Goal: Find specific page/section: Find specific page/section

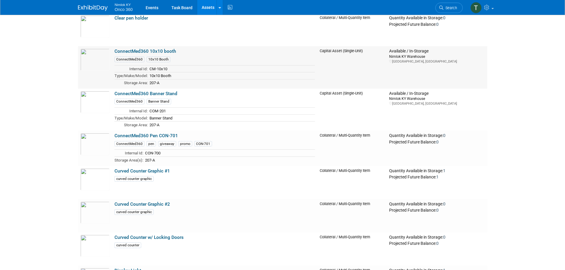
scroll to position [237, 0]
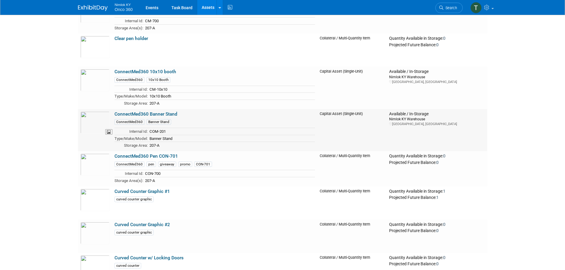
click at [101, 122] on img at bounding box center [94, 123] width 29 height 22
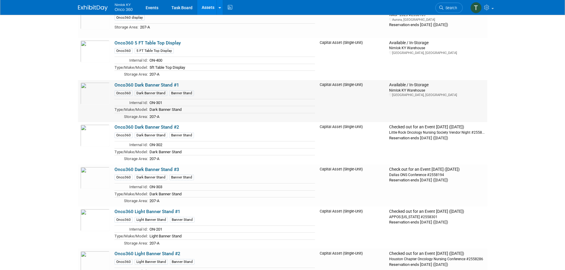
scroll to position [949, 0]
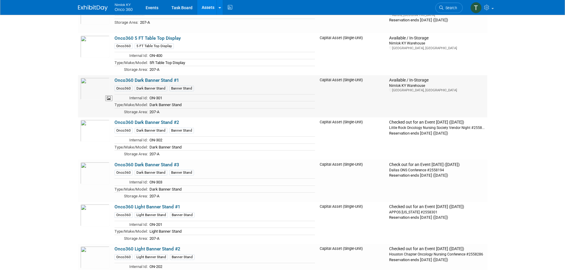
click at [95, 88] on img at bounding box center [94, 89] width 29 height 22
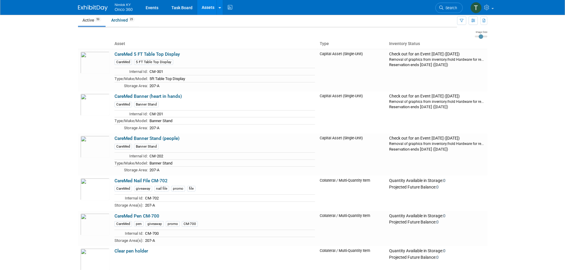
scroll to position [0, 0]
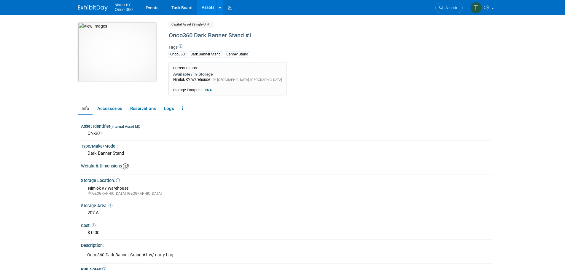
click at [119, 49] on img at bounding box center [117, 51] width 78 height 59
